Goal: Information Seeking & Learning: Learn about a topic

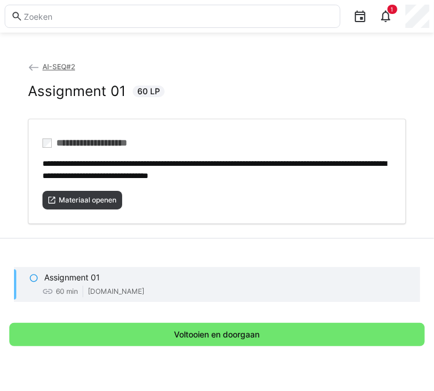
click at [35, 67] on eds-icon at bounding box center [34, 68] width 12 height 12
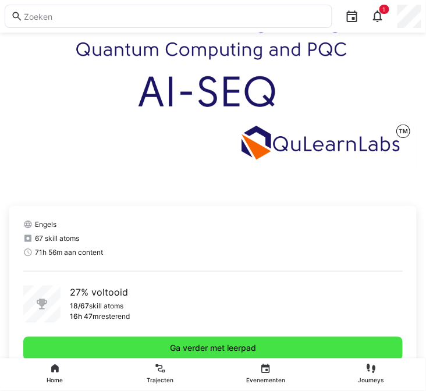
scroll to position [211, 0]
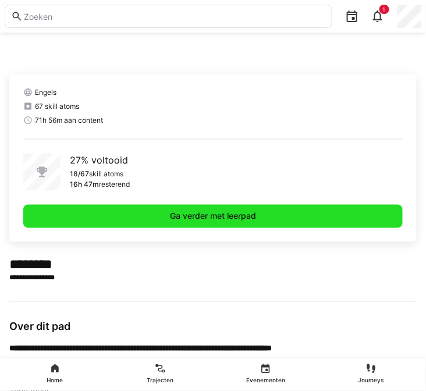
click at [165, 214] on span "Ga verder met leerpad" at bounding box center [213, 216] width 380 height 23
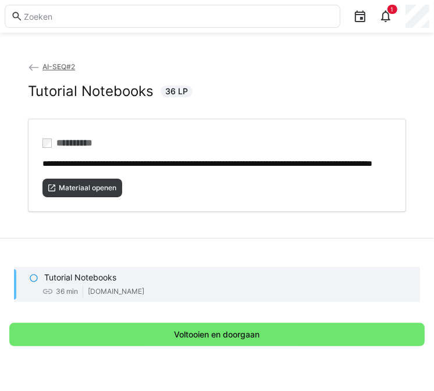
click at [86, 277] on p "Tutorial Notebooks" at bounding box center [80, 278] width 72 height 12
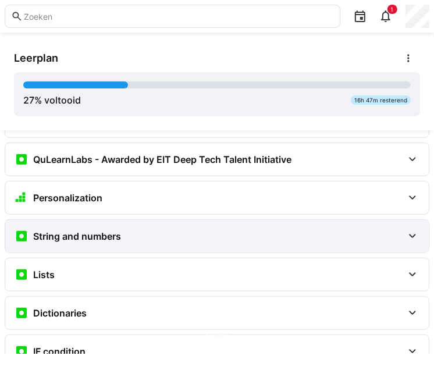
scroll to position [476, 0]
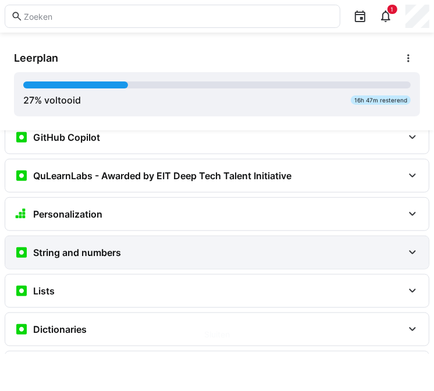
click at [94, 247] on h3 "String and numbers" at bounding box center [77, 253] width 88 height 12
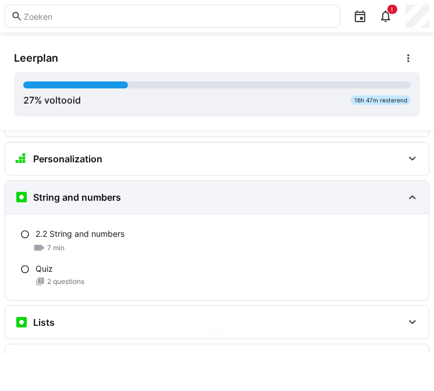
scroll to position [581, 0]
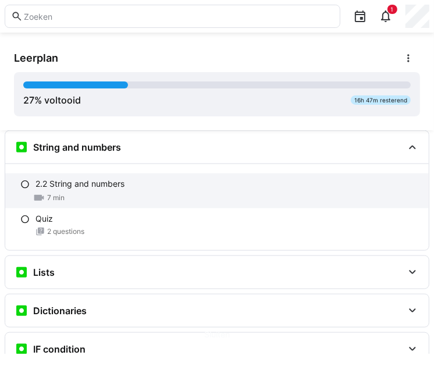
click at [89, 181] on p "2.2 String and numbers" at bounding box center [79, 184] width 89 height 12
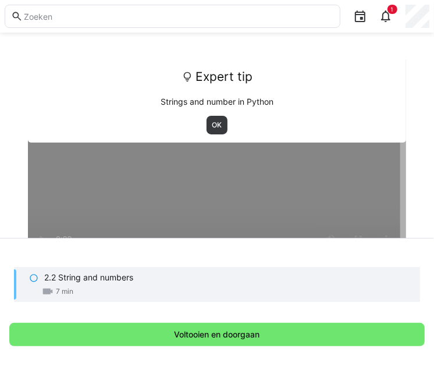
scroll to position [0, 0]
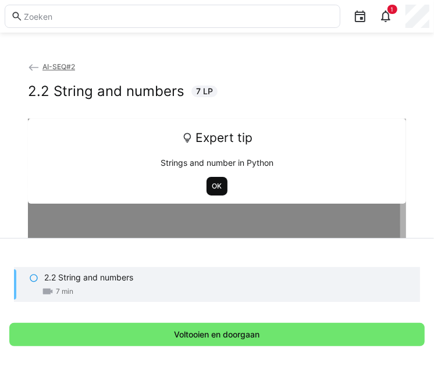
click at [215, 181] on span "OK" at bounding box center [217, 185] width 12 height 9
